Goal: Information Seeking & Learning: Learn about a topic

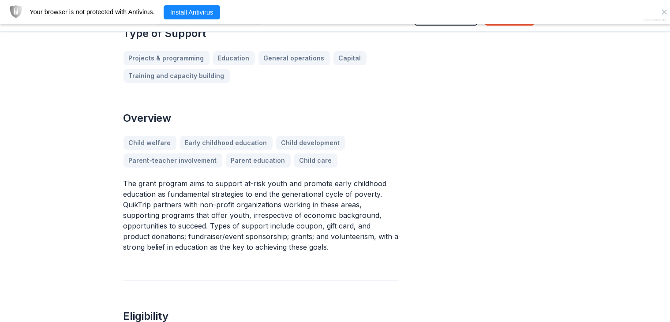
scroll to position [278, 0]
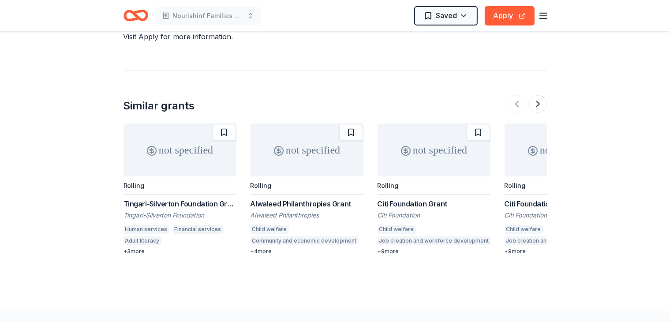
scroll to position [1092, 0]
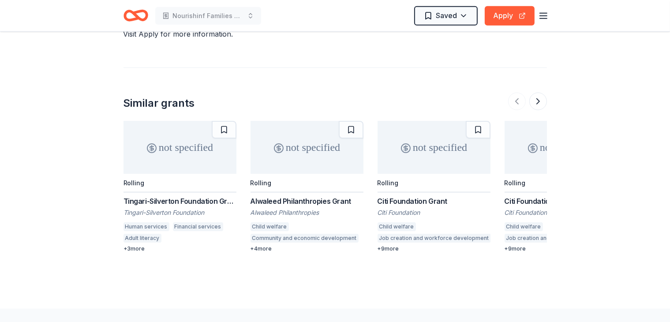
click at [371, 173] on div "not specified Rolling Tingari-Silverton Foundation Grant Tingari-Silverton Foun…" at bounding box center [336, 187] width 424 height 132
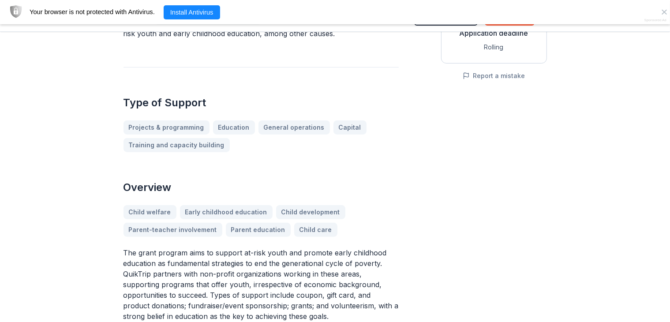
scroll to position [207, 0]
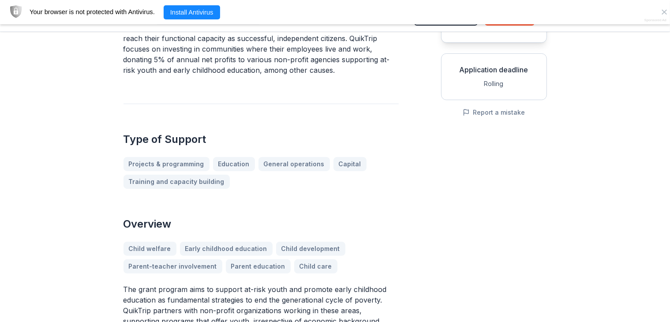
scroll to position [169, 0]
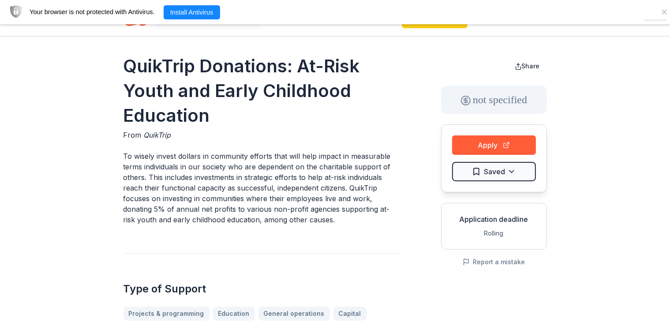
scroll to position [0, 0]
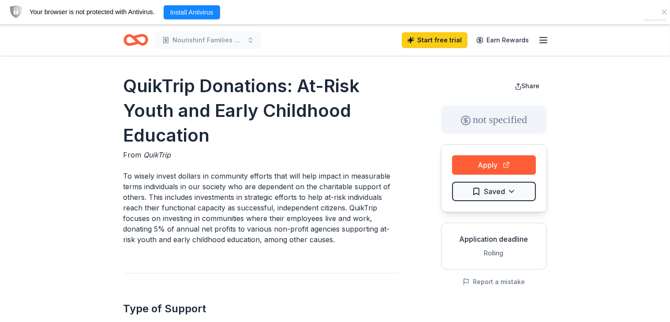
drag, startPoint x: 120, startPoint y: 87, endPoint x: 143, endPoint y: 88, distance: 23.0
drag, startPoint x: 143, startPoint y: 87, endPoint x: 147, endPoint y: 92, distance: 6.6
click at [147, 92] on h1 "QuikTrip Donations: At-Risk Youth and Early Childhood Education" at bounding box center [261, 111] width 275 height 74
click at [332, 241] on p "To wisely invest dollars in community efforts that will help impact in measurab…" at bounding box center [261, 208] width 275 height 74
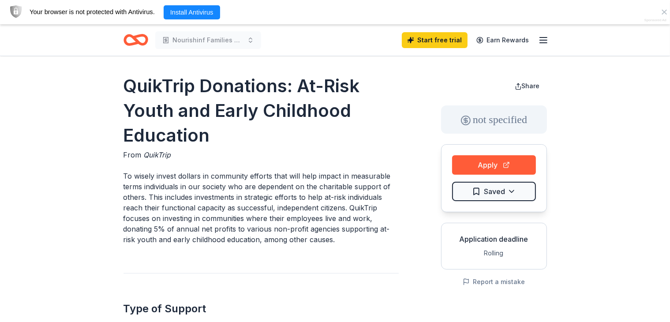
click at [329, 241] on p "To wisely invest dollars in community efforts that will help impact in measurab…" at bounding box center [261, 208] width 275 height 74
drag, startPoint x: 329, startPoint y: 241, endPoint x: 343, endPoint y: 234, distance: 15.4
click at [343, 234] on p "To wisely invest dollars in community efforts that will help impact in measurab…" at bounding box center [261, 208] width 275 height 74
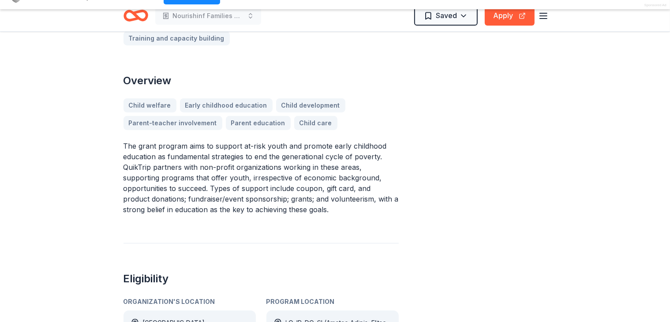
scroll to position [309, 0]
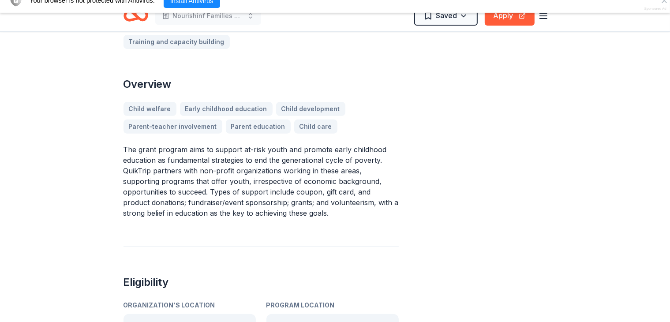
drag, startPoint x: 284, startPoint y: 217, endPoint x: 294, endPoint y: 213, distance: 10.5
click at [294, 213] on p "The grant program aims to support at-risk youth and promote early childhood edu…" at bounding box center [261, 181] width 275 height 74
drag, startPoint x: 294, startPoint y: 213, endPoint x: 157, endPoint y: 48, distance: 214.1
click at [157, 48] on div "QuikTrip Donations: At-Risk Youth and Early Childhood Education From QuikTrip T…" at bounding box center [261, 246] width 275 height 965
click at [228, 61] on div "QuikTrip Donations: At-Risk Youth and Early Childhood Education From QuikTrip T…" at bounding box center [261, 246] width 275 height 965
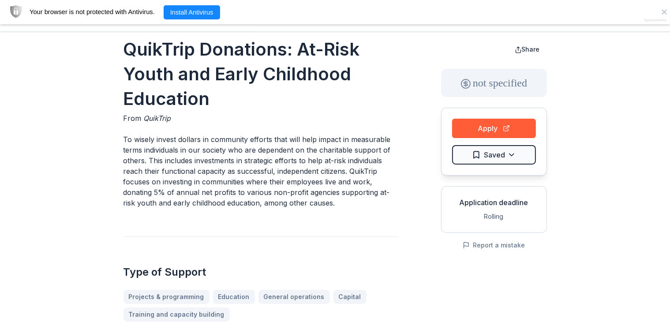
scroll to position [0, 0]
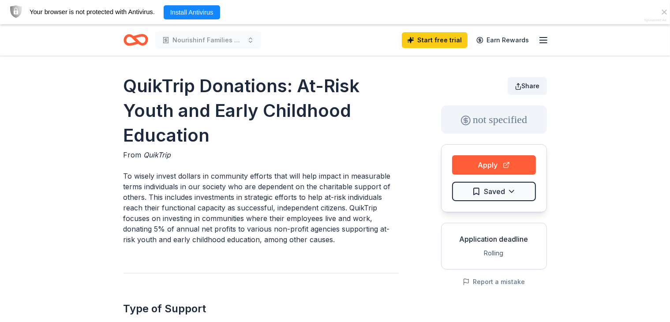
click at [527, 84] on span "Share" at bounding box center [531, 86] width 18 height 8
click at [528, 83] on span "Share" at bounding box center [531, 86] width 18 height 8
click at [524, 90] on button "Share" at bounding box center [527, 86] width 39 height 18
drag, startPoint x: 176, startPoint y: 92, endPoint x: 156, endPoint y: 92, distance: 19.9
click at [173, 92] on h1 "QuikTrip Donations: At-Risk Youth and Early Childhood Education" at bounding box center [261, 111] width 275 height 74
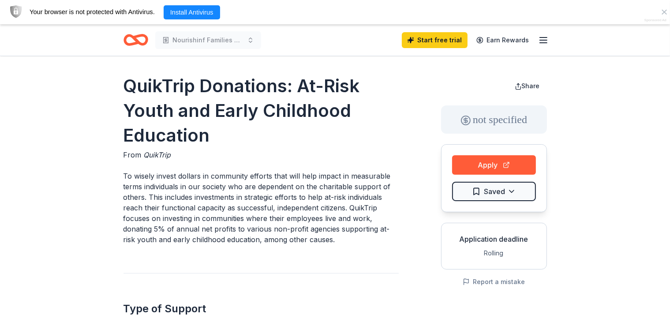
drag, startPoint x: 117, startPoint y: 83, endPoint x: 310, endPoint y: 143, distance: 202.6
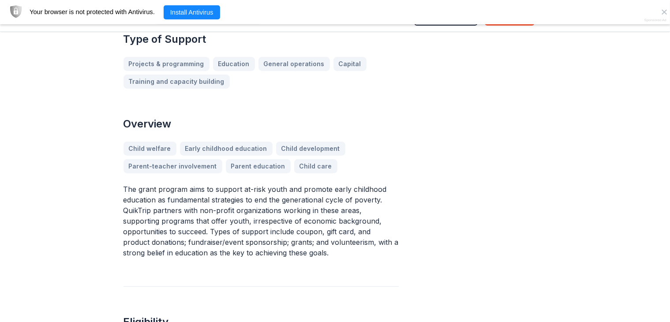
scroll to position [268, 0]
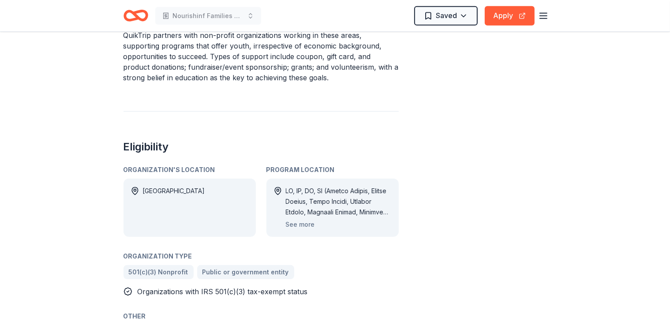
scroll to position [444, 0]
click at [92, 66] on div "QuikTrip Donations: At-Risk Youth and Early Childhood Education From QuikTrip T…" at bounding box center [335, 284] width 670 height 1345
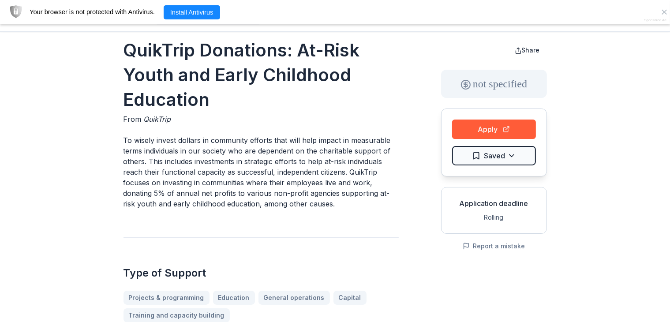
scroll to position [0, 0]
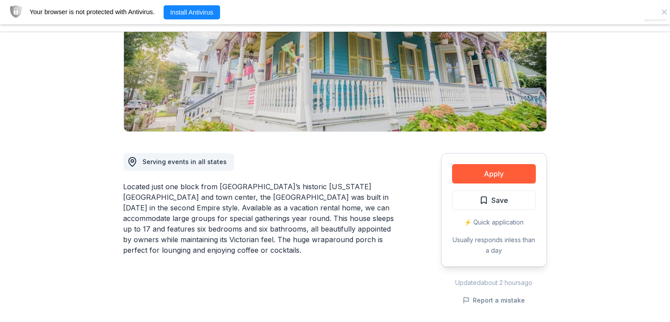
scroll to position [169, 0]
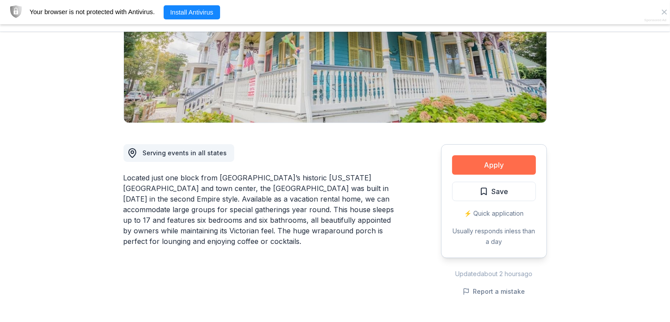
click at [498, 160] on button "Apply" at bounding box center [494, 164] width 84 height 19
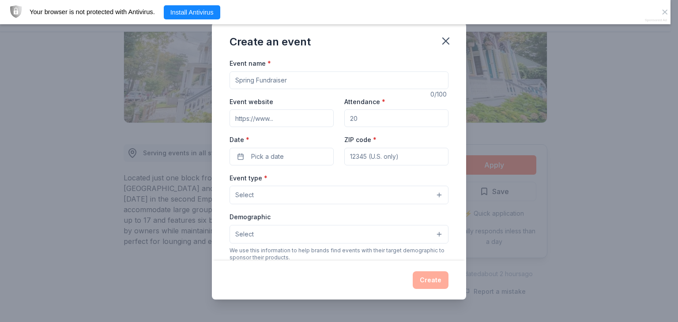
click at [437, 35] on div "Create an event" at bounding box center [339, 40] width 254 height 35
click at [444, 48] on button "button" at bounding box center [445, 40] width 19 height 19
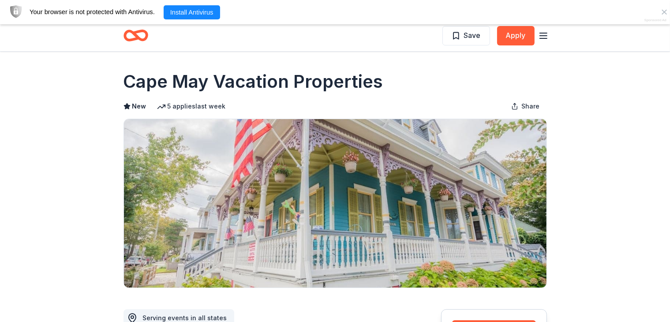
scroll to position [0, 0]
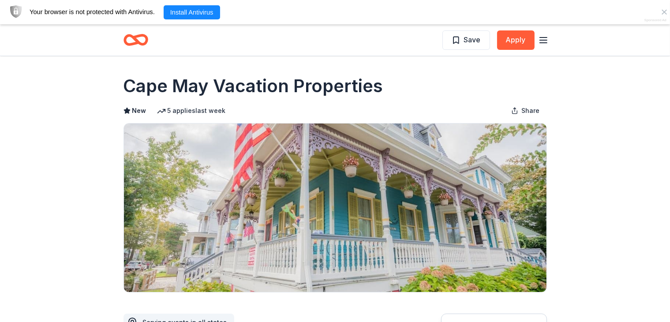
click at [540, 40] on line "button" at bounding box center [543, 40] width 7 height 0
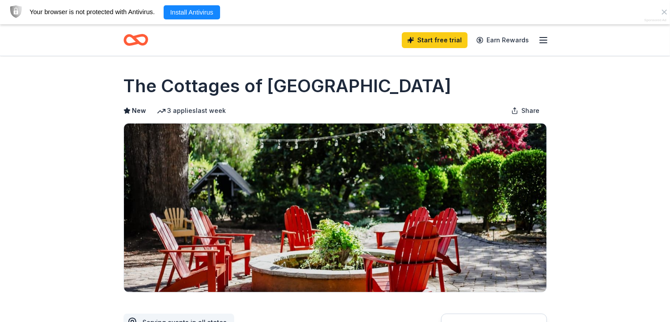
click at [128, 176] on img at bounding box center [335, 208] width 423 height 169
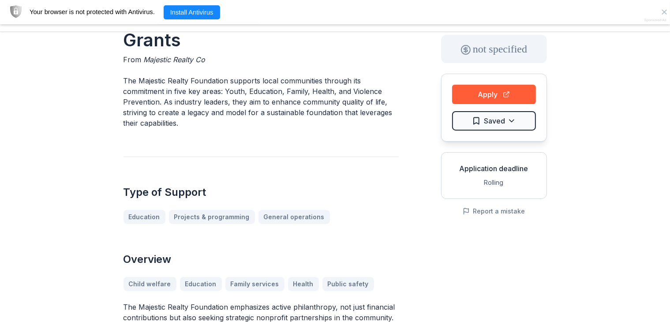
scroll to position [71, 0]
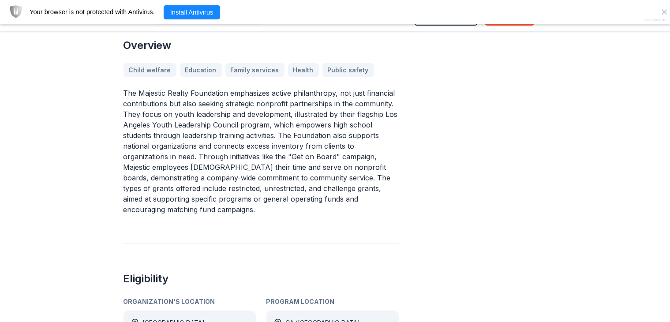
scroll to position [283, 0]
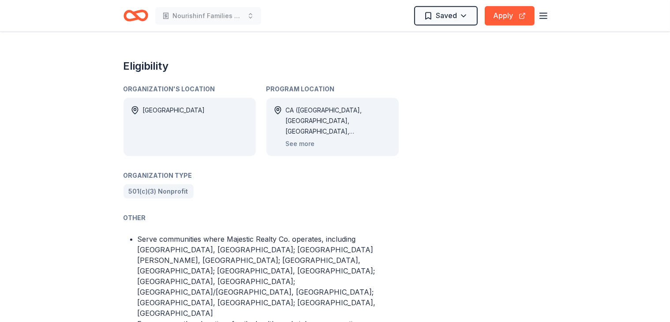
scroll to position [498, 0]
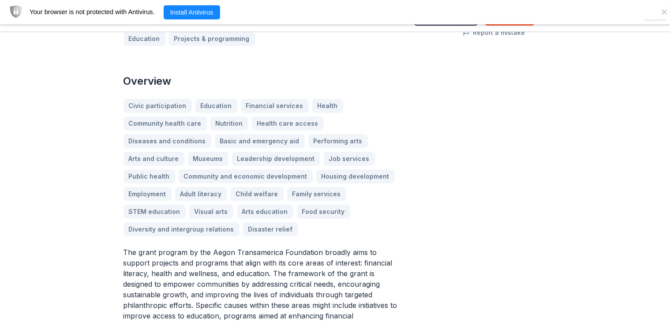
scroll to position [250, 0]
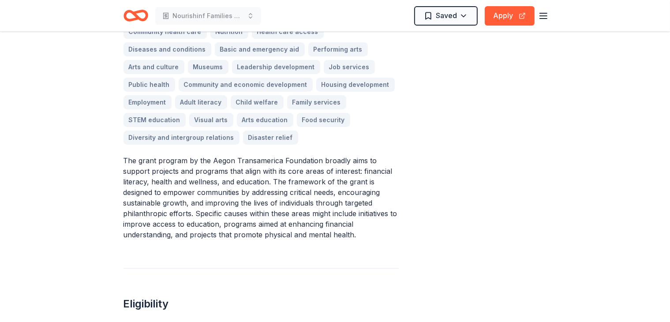
scroll to position [345, 0]
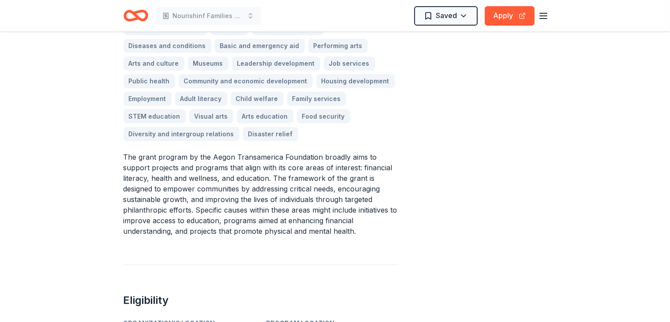
click at [463, 210] on div "Share not specified Apply Saved Application deadline Rolling Report a mistake" at bounding box center [494, 246] width 106 height 1035
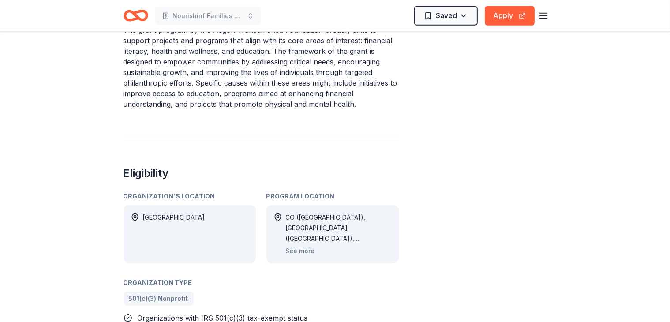
scroll to position [473, 0]
